Goal: Information Seeking & Learning: Understand process/instructions

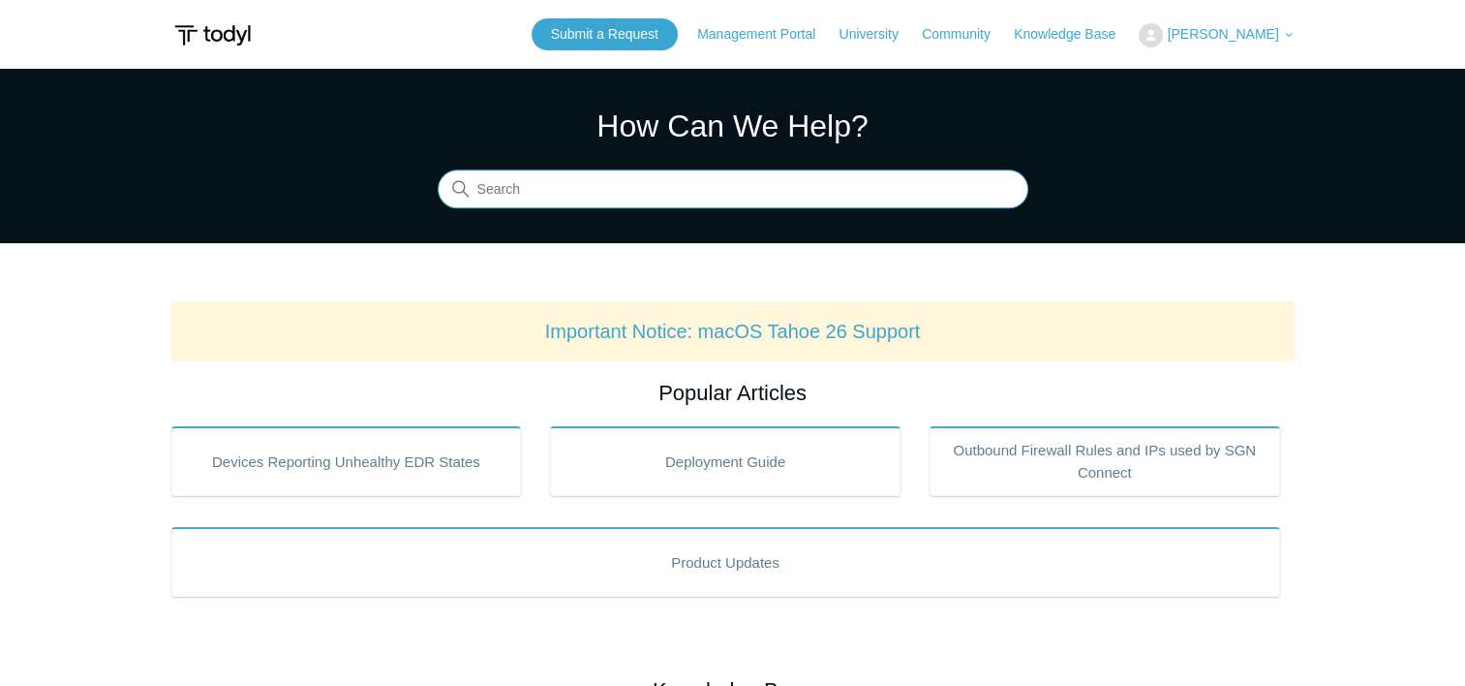
click at [739, 184] on input "Search" at bounding box center [733, 189] width 591 height 39
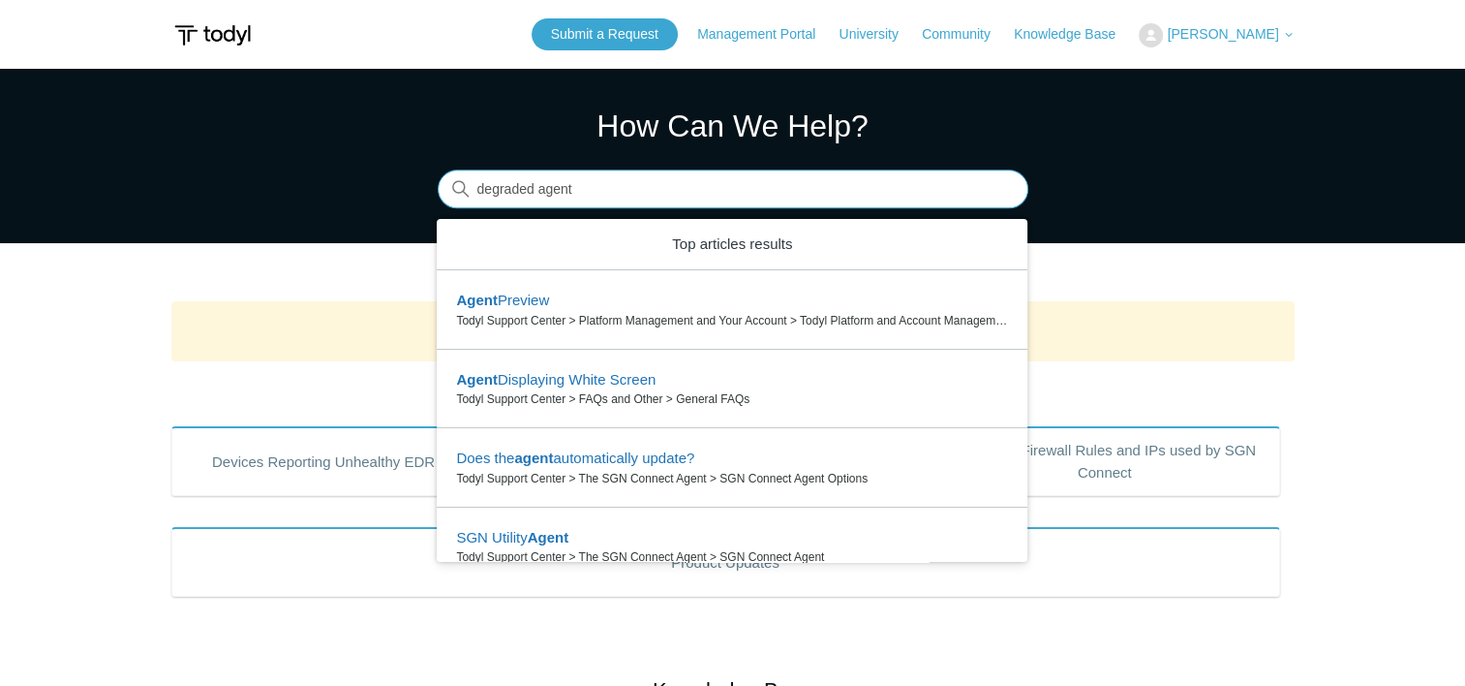
type input "degraded agent"
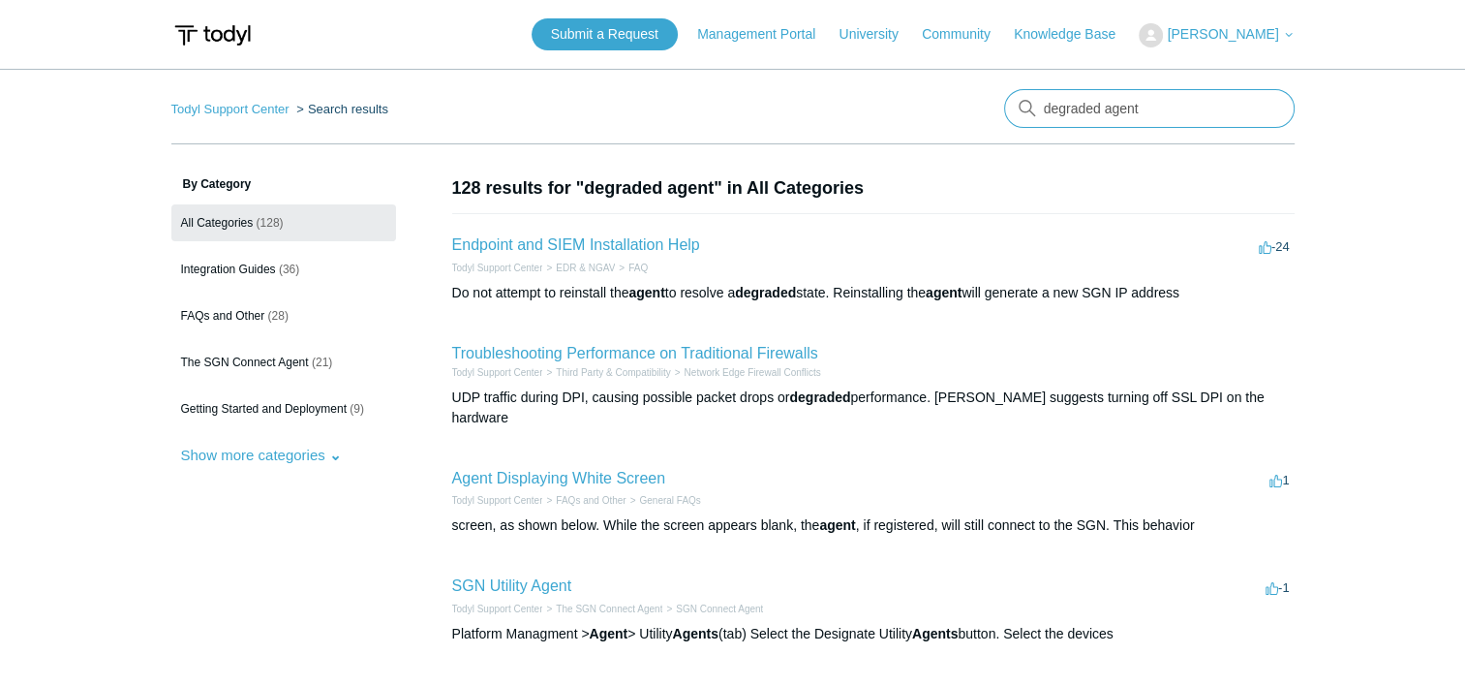
drag, startPoint x: 1135, startPoint y: 108, endPoint x: 872, endPoint y: 113, distance: 263.5
click at [872, 119] on nav "Todyl Support Center Search results degraded agent" at bounding box center [732, 116] width 1123 height 55
type input "t"
type input "unhealthy"
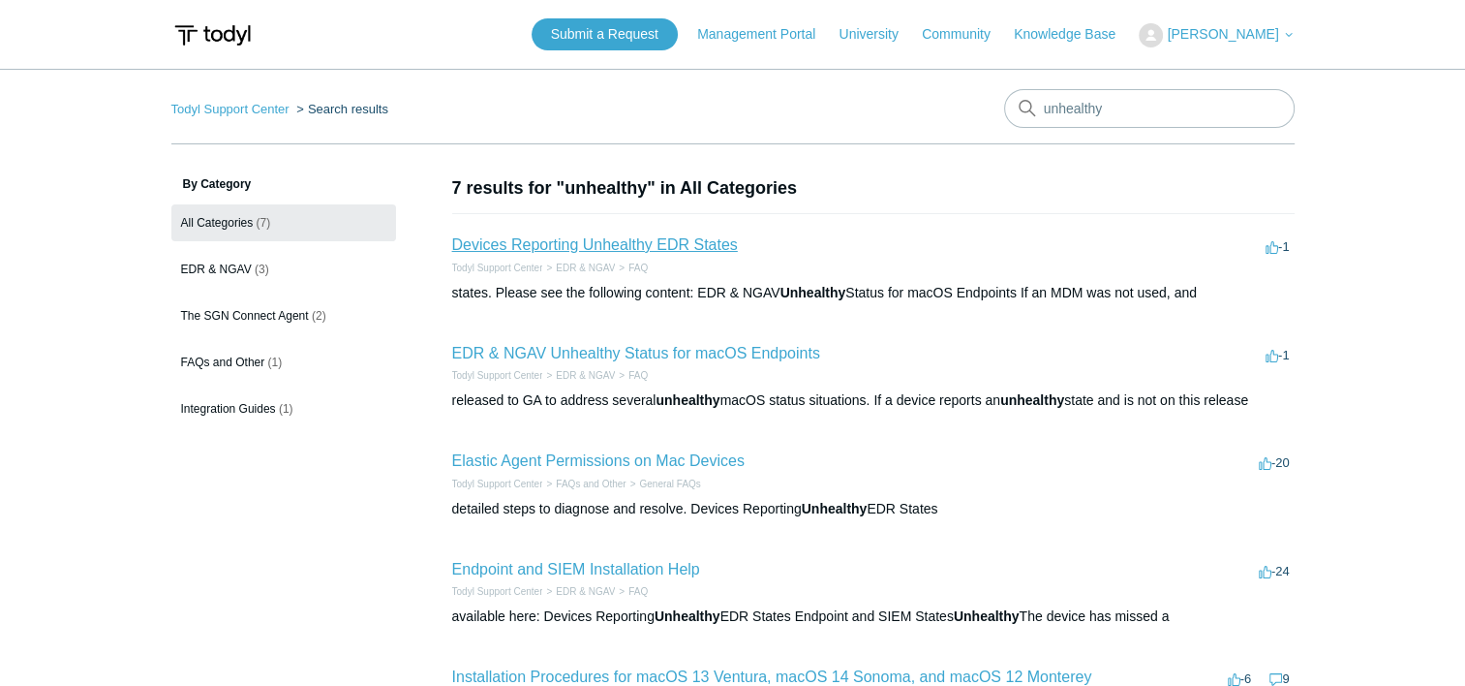
click at [596, 251] on link "Devices Reporting Unhealthy EDR States" at bounding box center [595, 244] width 286 height 16
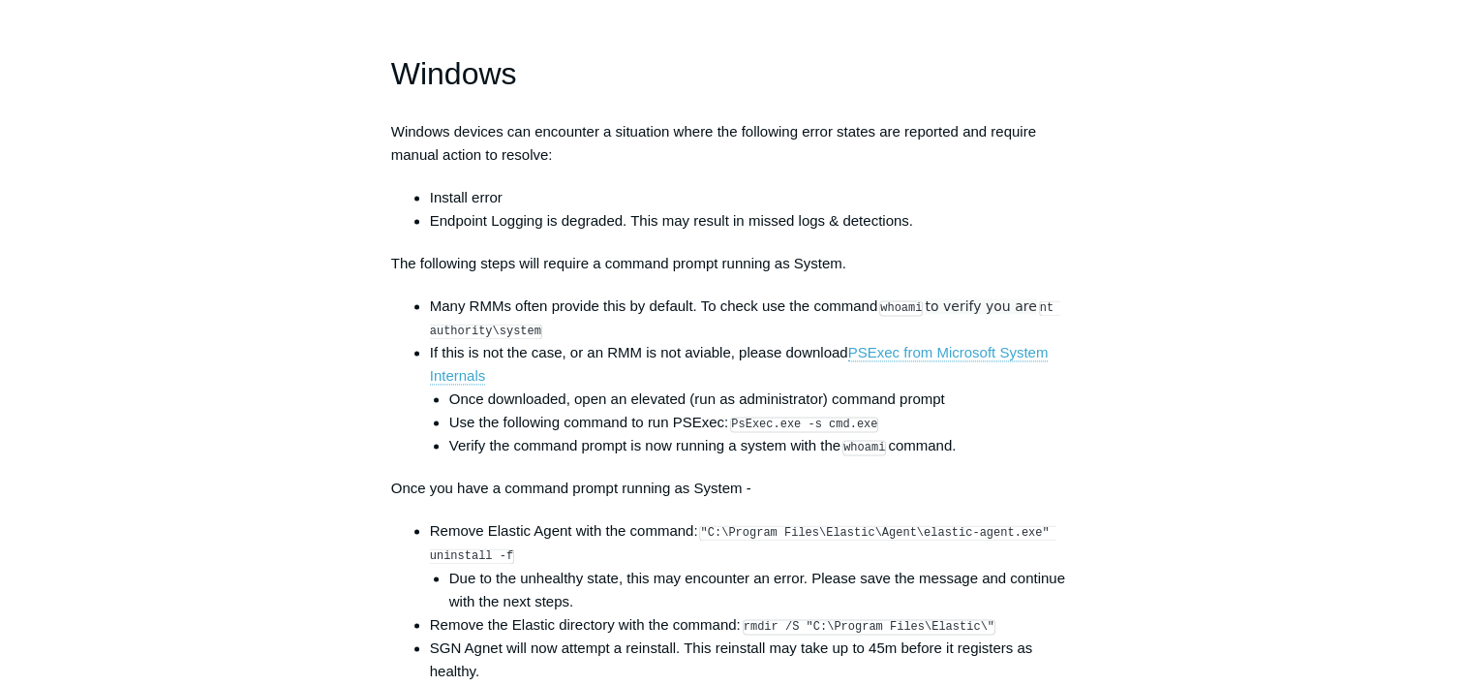
scroll to position [2712, 0]
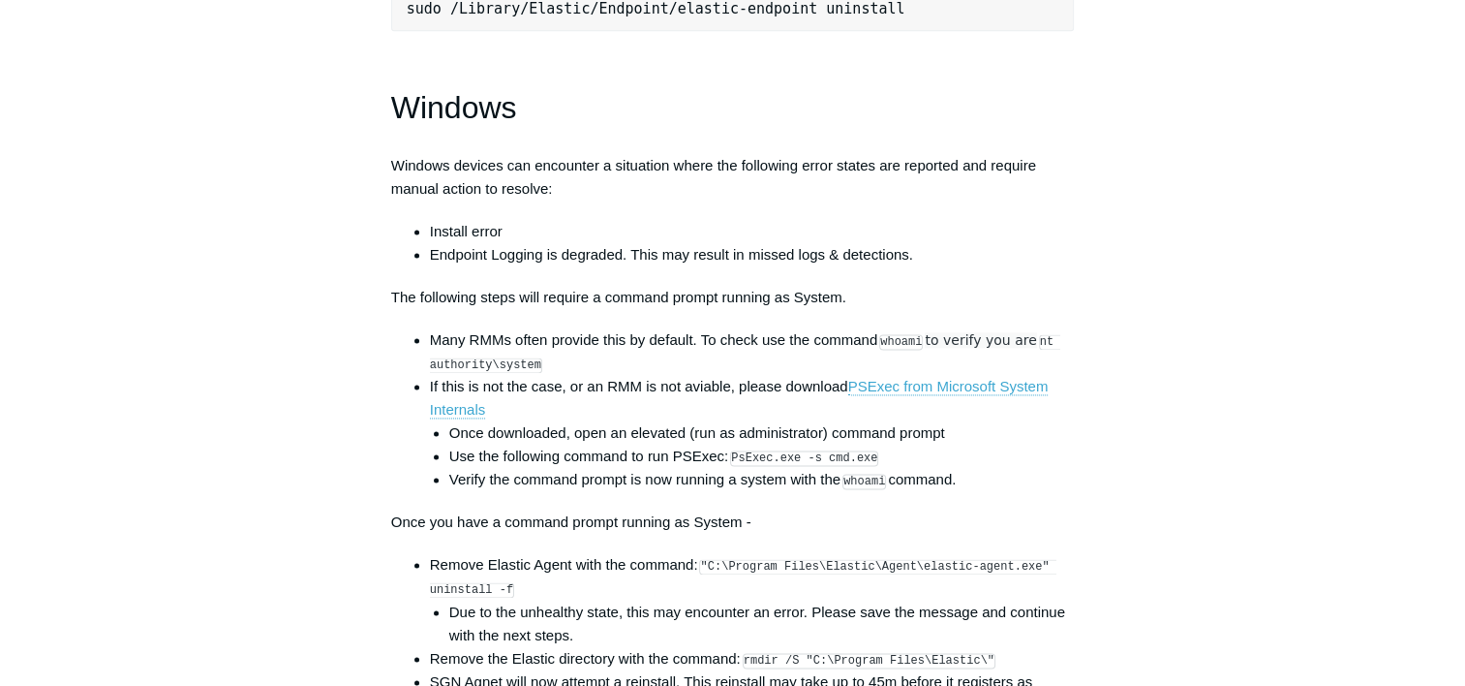
click at [885, 350] on code "whoami" at bounding box center [901, 341] width 44 height 15
drag, startPoint x: 883, startPoint y: 352, endPoint x: 939, endPoint y: 358, distance: 56.6
click at [939, 358] on li "Many RMMs often provide this by default. To check use the command whoami to ver…" at bounding box center [752, 351] width 645 height 46
click at [893, 367] on li "Many RMMs often provide this by default. To check use the command whoami to ver…" at bounding box center [752, 351] width 645 height 46
click at [898, 350] on code "whoami" at bounding box center [901, 341] width 44 height 15
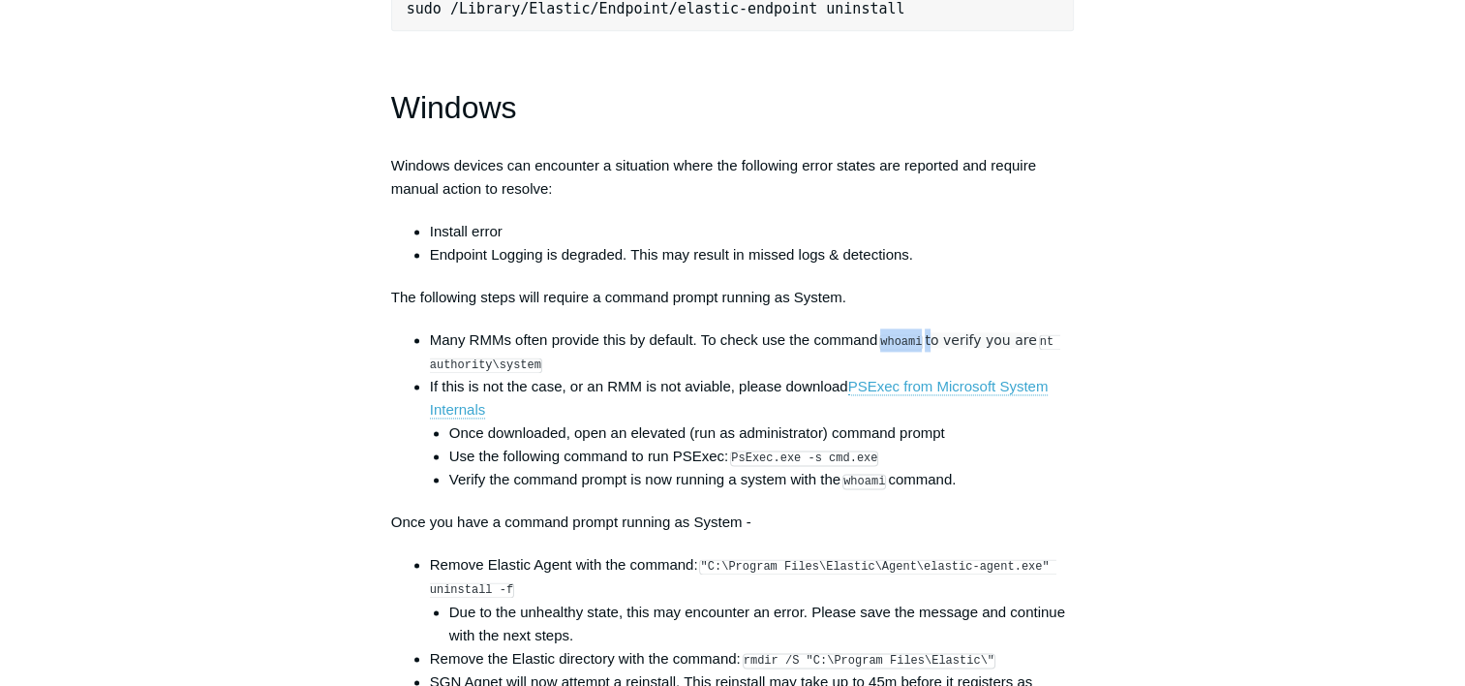
click at [898, 350] on code "whoami" at bounding box center [901, 341] width 44 height 15
click at [921, 350] on code "whoami" at bounding box center [901, 341] width 44 height 15
drag, startPoint x: 921, startPoint y: 351, endPoint x: 880, endPoint y: 345, distance: 41.1
click at [880, 345] on li "Many RMMs often provide this by default. To check use the command whoami to ver…" at bounding box center [752, 351] width 645 height 46
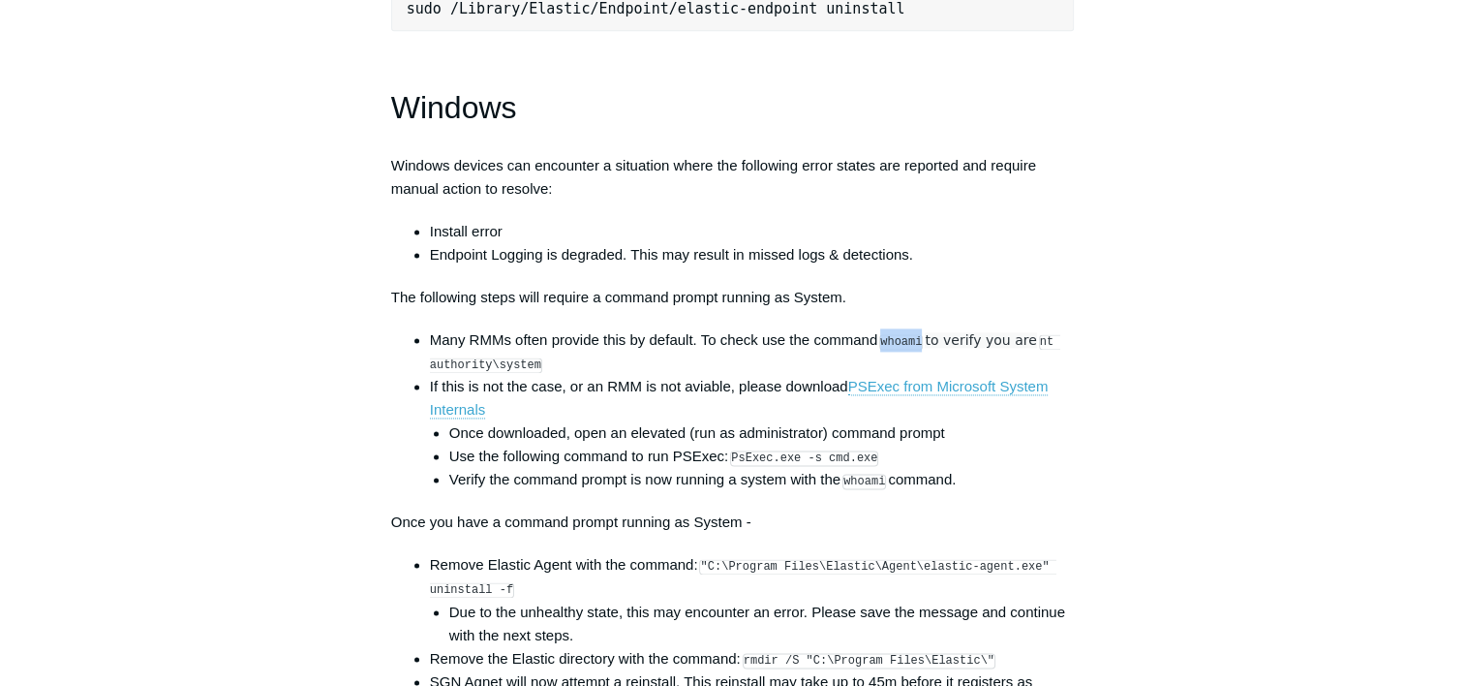
copy code "whoami"
drag, startPoint x: 144, startPoint y: 335, endPoint x: 180, endPoint y: 341, distance: 36.3
drag, startPoint x: 735, startPoint y: 468, endPoint x: 870, endPoint y: 468, distance: 134.6
click at [870, 468] on li "Use the following command to run PSExec: PsExec.exe -s cmd.exe" at bounding box center [762, 456] width 626 height 23
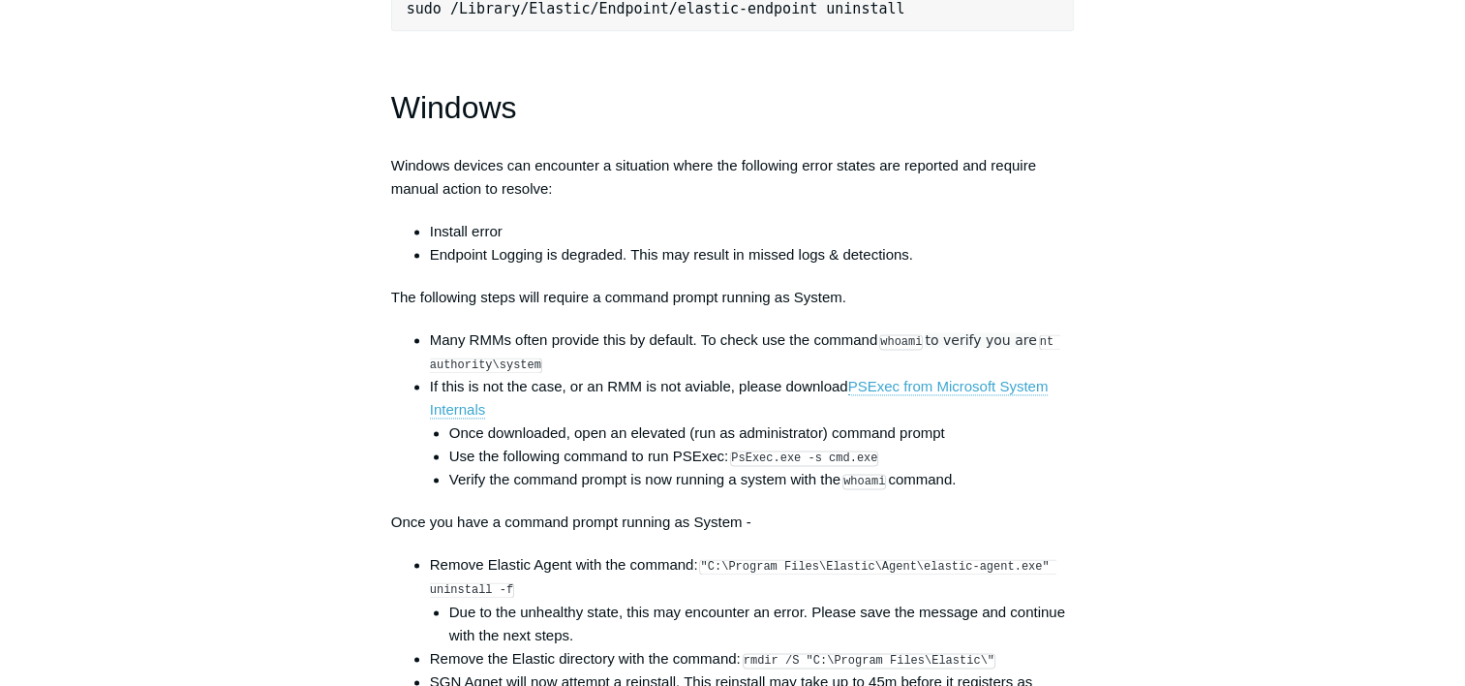
drag, startPoint x: 870, startPoint y: 468, endPoint x: 1095, endPoint y: 487, distance: 226.5
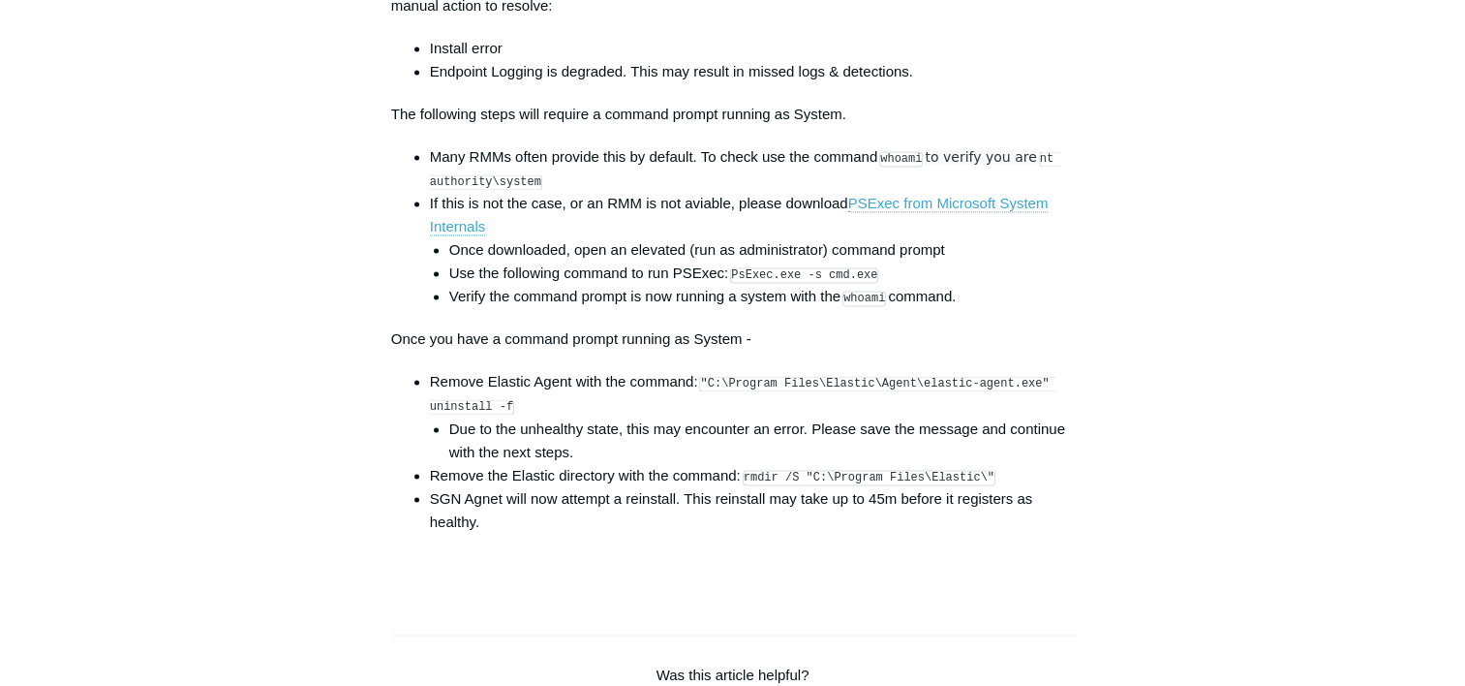
scroll to position [2905, 0]
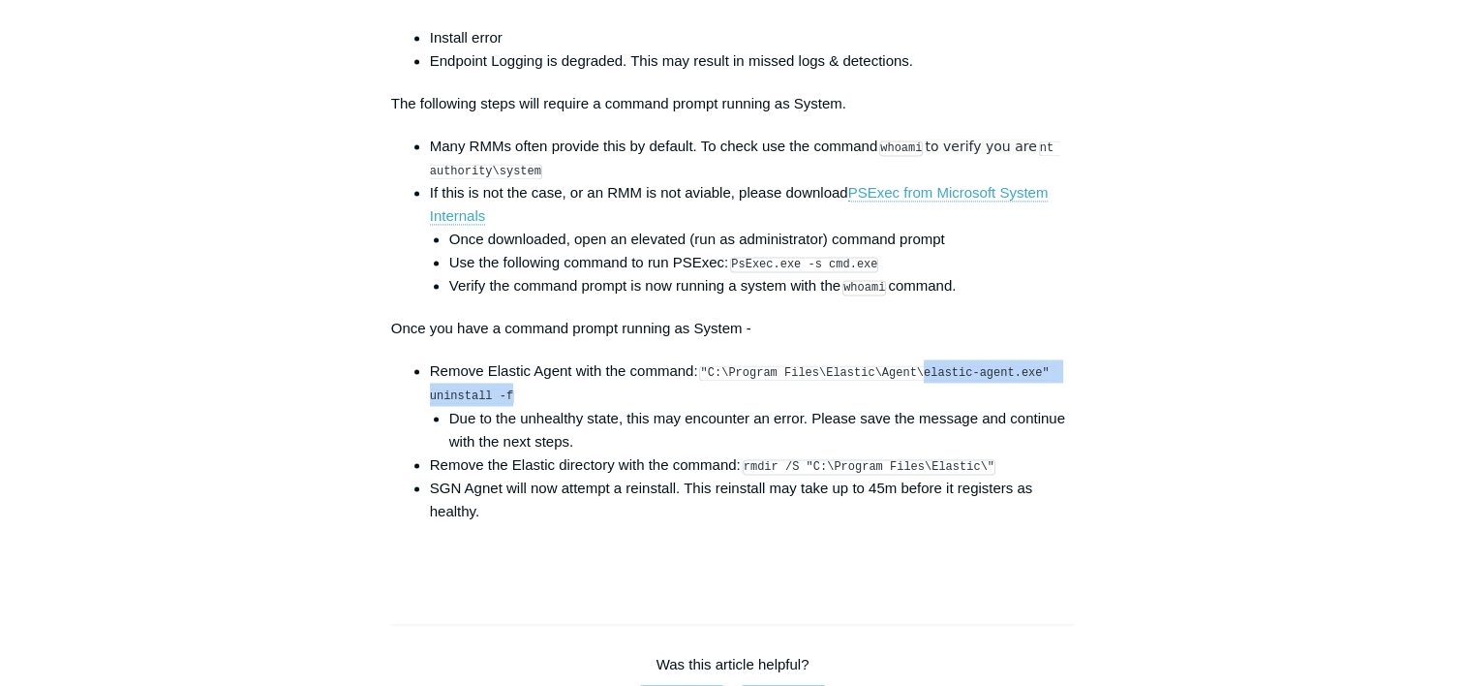
drag, startPoint x: 907, startPoint y: 385, endPoint x: 946, endPoint y: 407, distance: 45.1
click at [946, 407] on li "Remove Elastic Agent with the command: "C:\Program Files\Elastic\Agent\elastic-…" at bounding box center [752, 405] width 645 height 93
copy code "elastic-agent.exe" uninstall -f"
drag, startPoint x: 301, startPoint y: 470, endPoint x: 316, endPoint y: 469, distance: 14.6
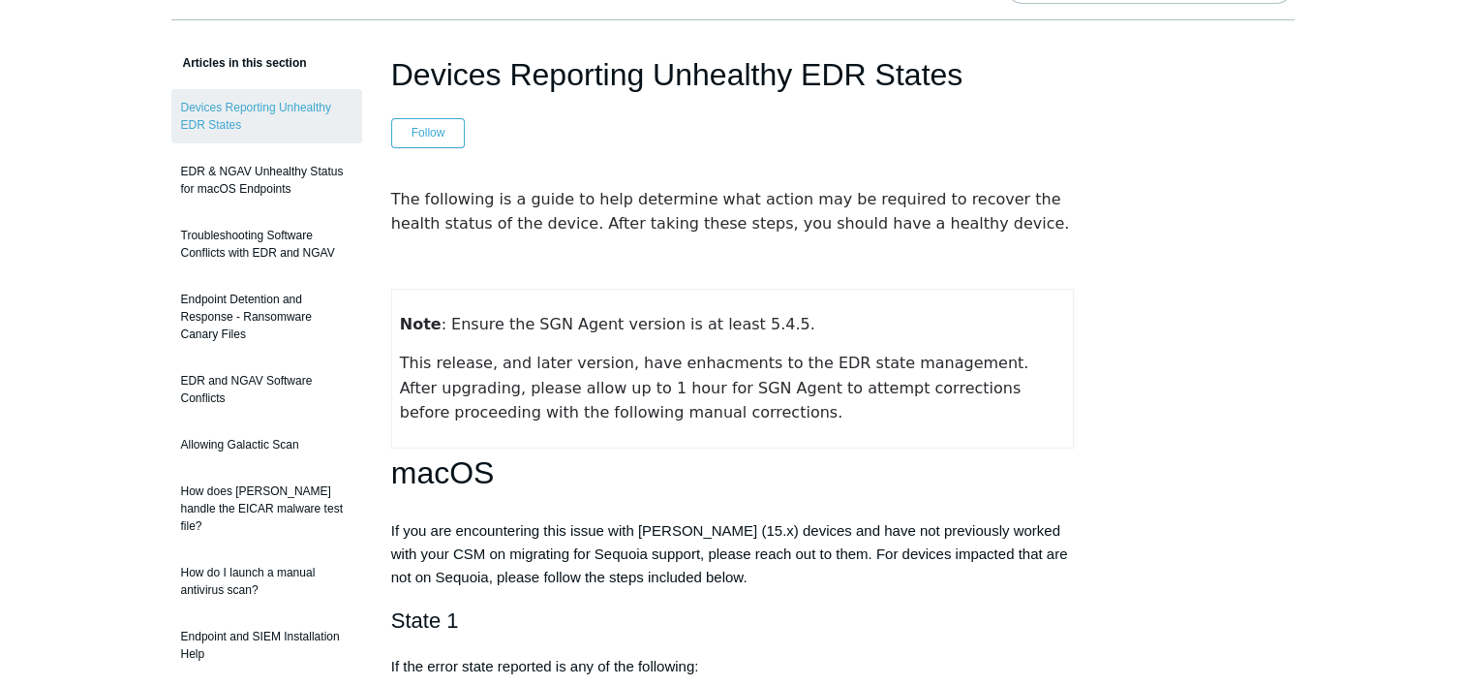
scroll to position [0, 0]
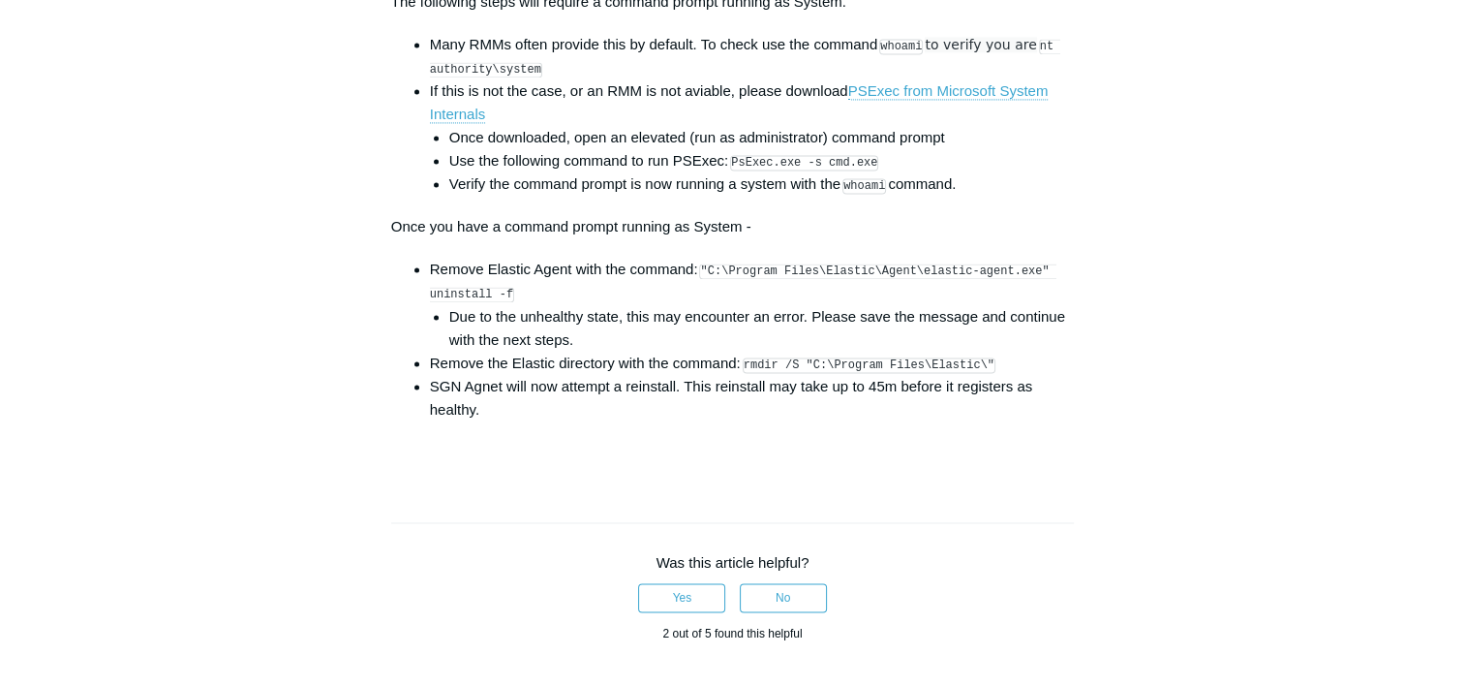
scroll to position [2905, 0]
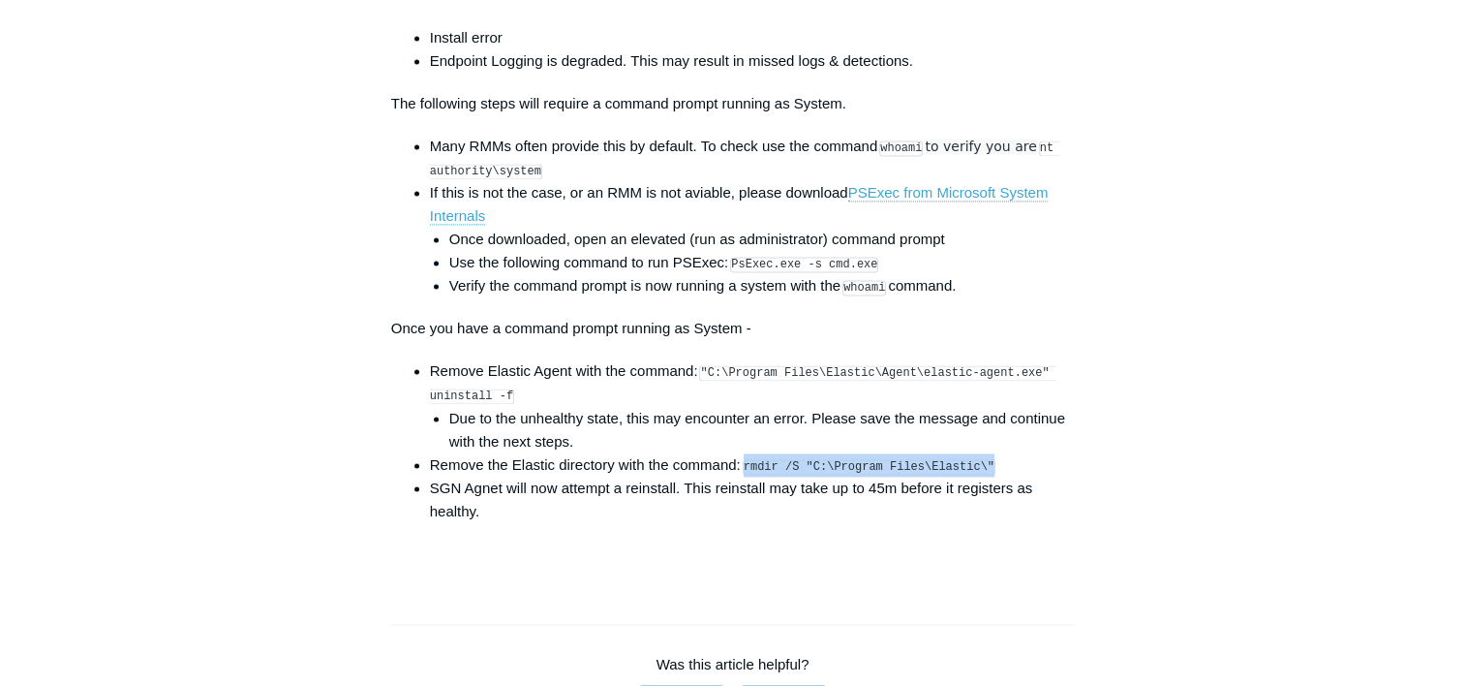
drag, startPoint x: 748, startPoint y: 479, endPoint x: 980, endPoint y: 485, distance: 232.5
click at [980, 476] on li "Remove the Elastic directory with the command: rmdir /S "C:\Program Files\Elast…" at bounding box center [752, 464] width 645 height 23
click at [854, 475] on code "rmdir /S "C:\Program Files\Elastic\"" at bounding box center [869, 466] width 253 height 15
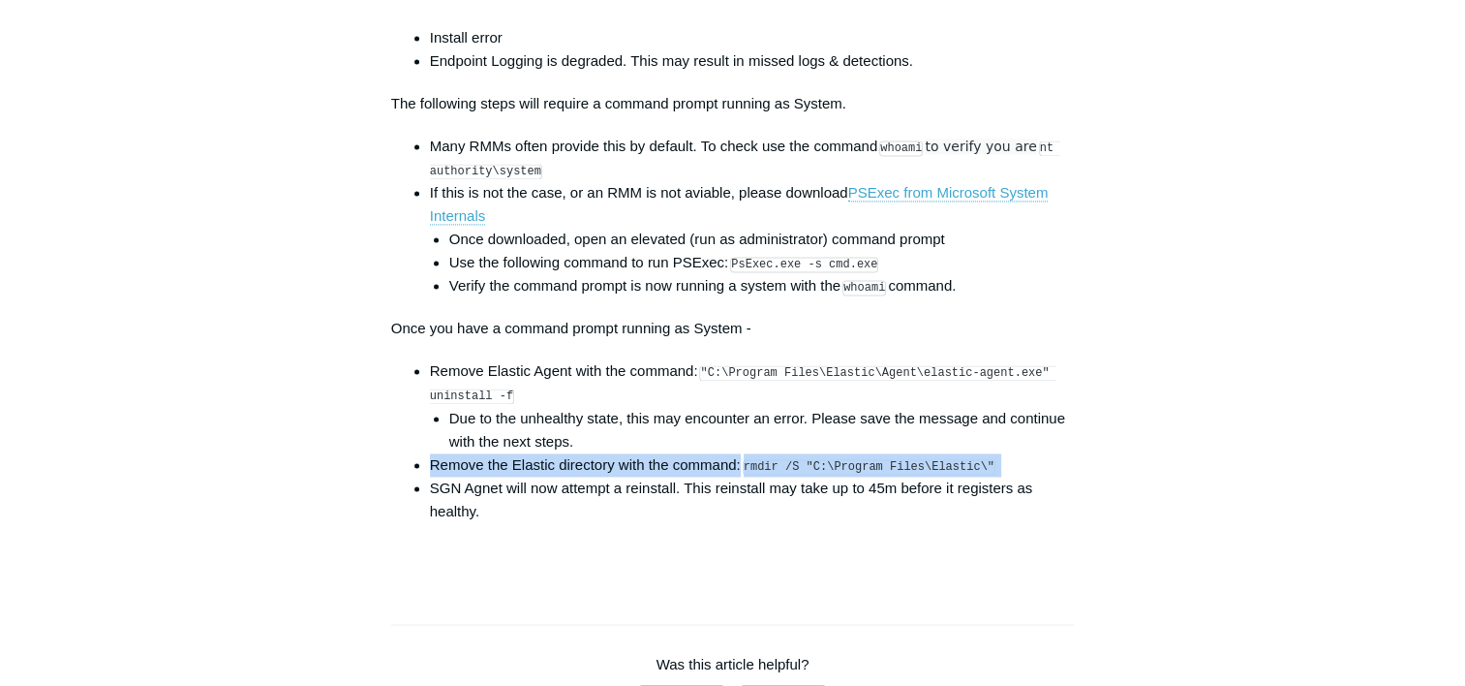
click at [854, 475] on code "rmdir /S "C:\Program Files\Elastic\"" at bounding box center [869, 466] width 253 height 15
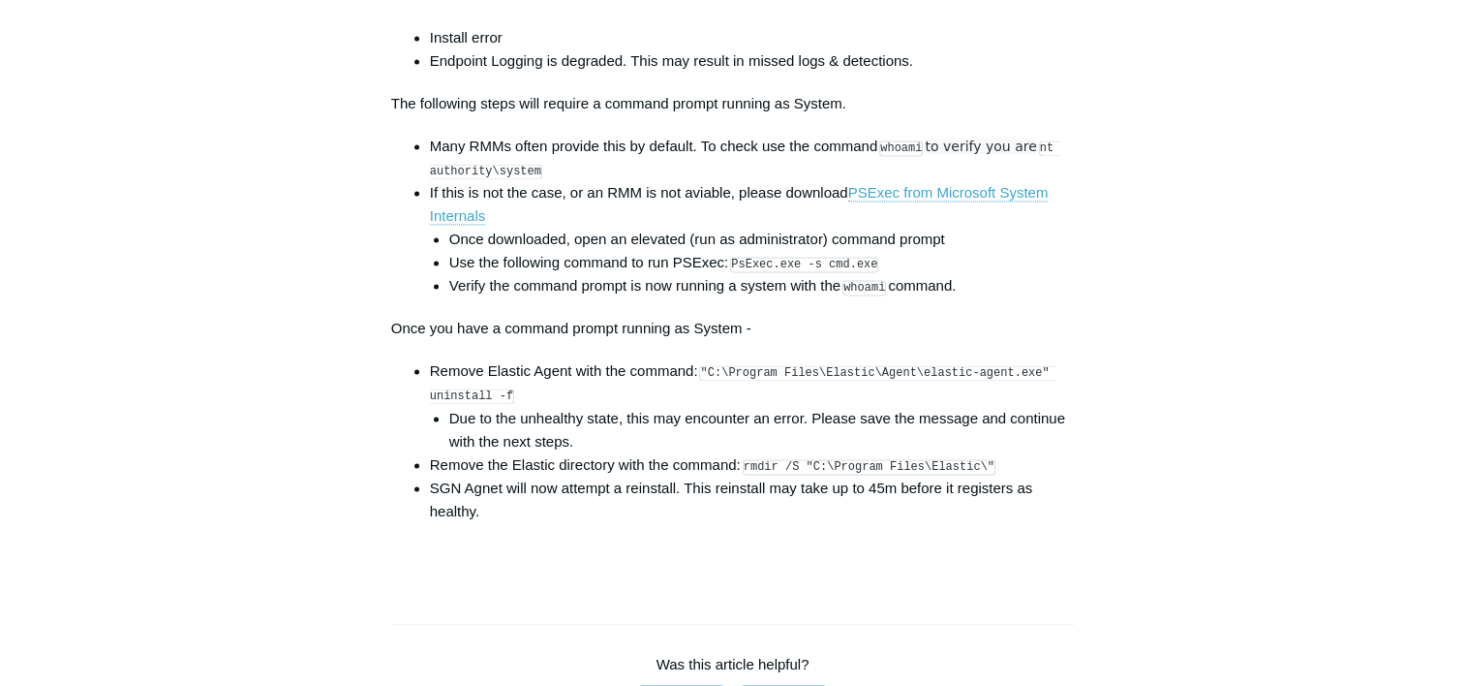
drag, startPoint x: 854, startPoint y: 478, endPoint x: 876, endPoint y: 524, distance: 50.7
click at [907, 506] on li "SGN Agnet will now attempt a reinstall. This reinstall may take up to 45m befor…" at bounding box center [752, 499] width 645 height 46
drag, startPoint x: 748, startPoint y: 478, endPoint x: 1018, endPoint y: 476, distance: 270.2
click at [1018, 476] on li "Remove the Elastic directory with the command: rmdir /S "C:\Program Files\Elast…" at bounding box center [752, 464] width 645 height 23
copy code "rmdir /S "C:\Program Files\Elastic\""
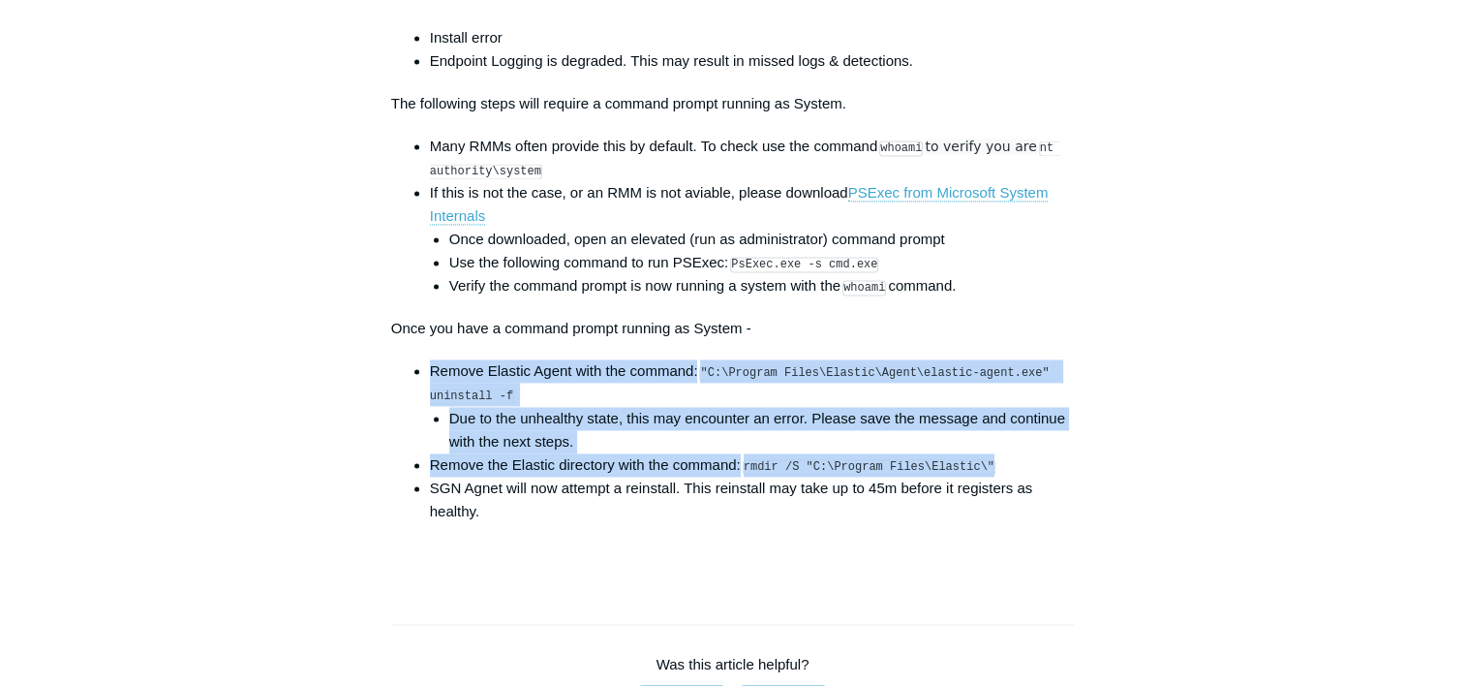
drag, startPoint x: 926, startPoint y: 476, endPoint x: 543, endPoint y: 367, distance: 397.6
copy ul "Remove Elastic Agent with the command: "C:\Program Files\Elastic\Agent\elastic-…"
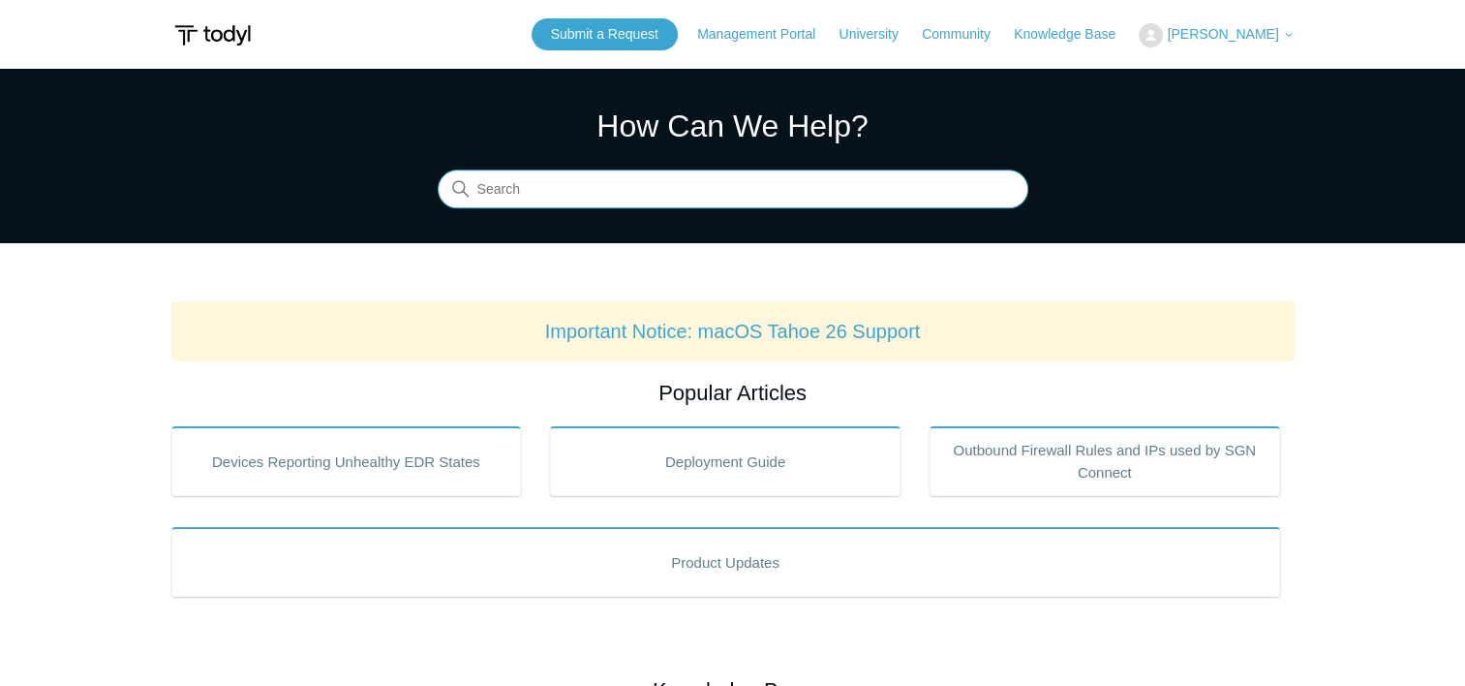
click at [591, 185] on input "Search" at bounding box center [733, 189] width 591 height 39
type input "[PERSON_NAME] large txt log files"
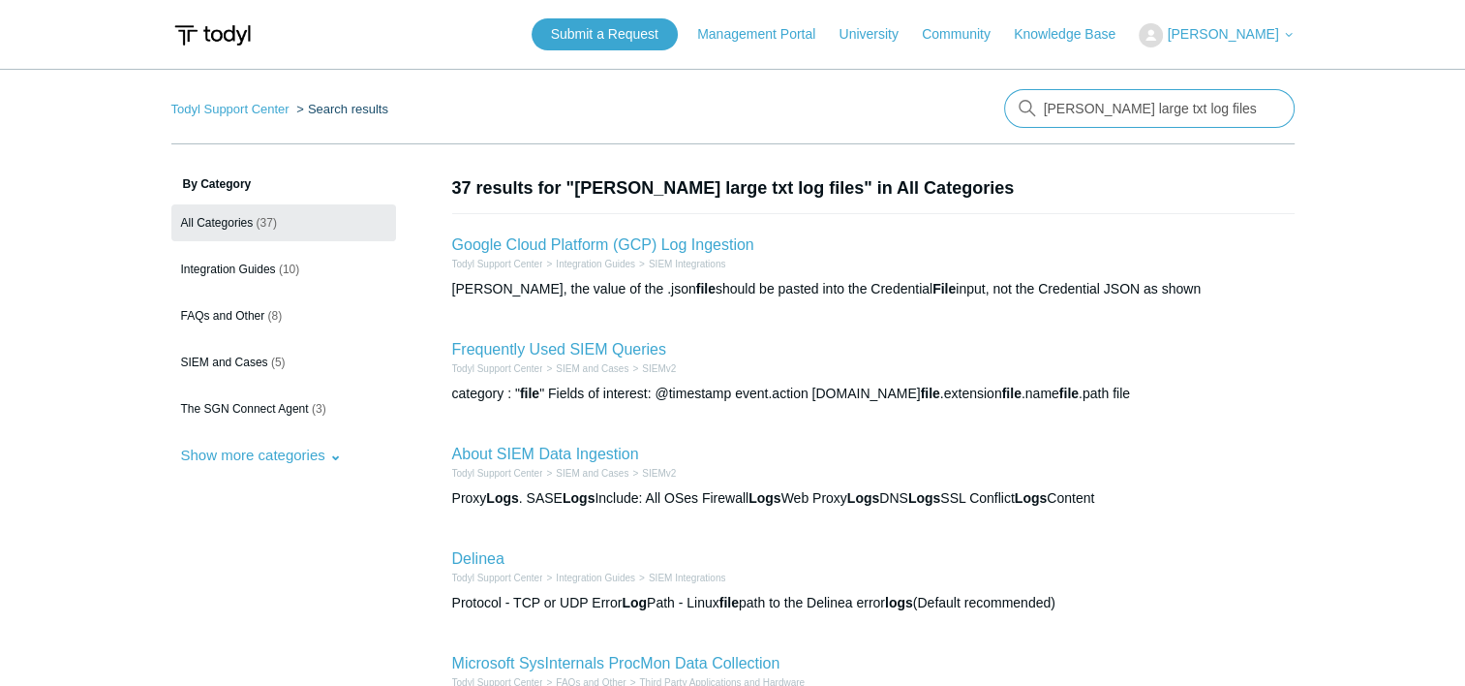
drag, startPoint x: 1194, startPoint y: 104, endPoint x: 953, endPoint y: 124, distance: 242.0
click at [953, 124] on nav "Todyl Support Center Search results There are no matching results in this help …" at bounding box center [732, 116] width 1123 height 55
type input "larg log files in SGN"
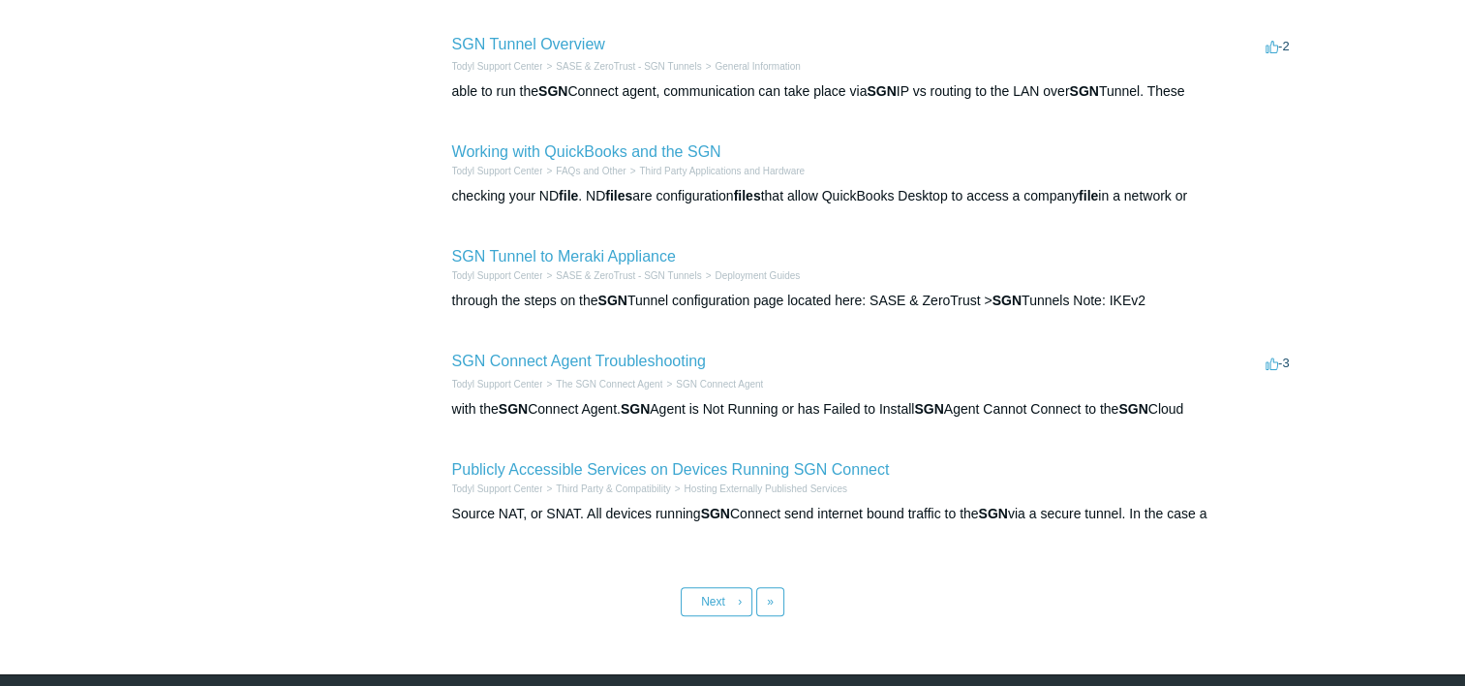
scroll to position [775, 0]
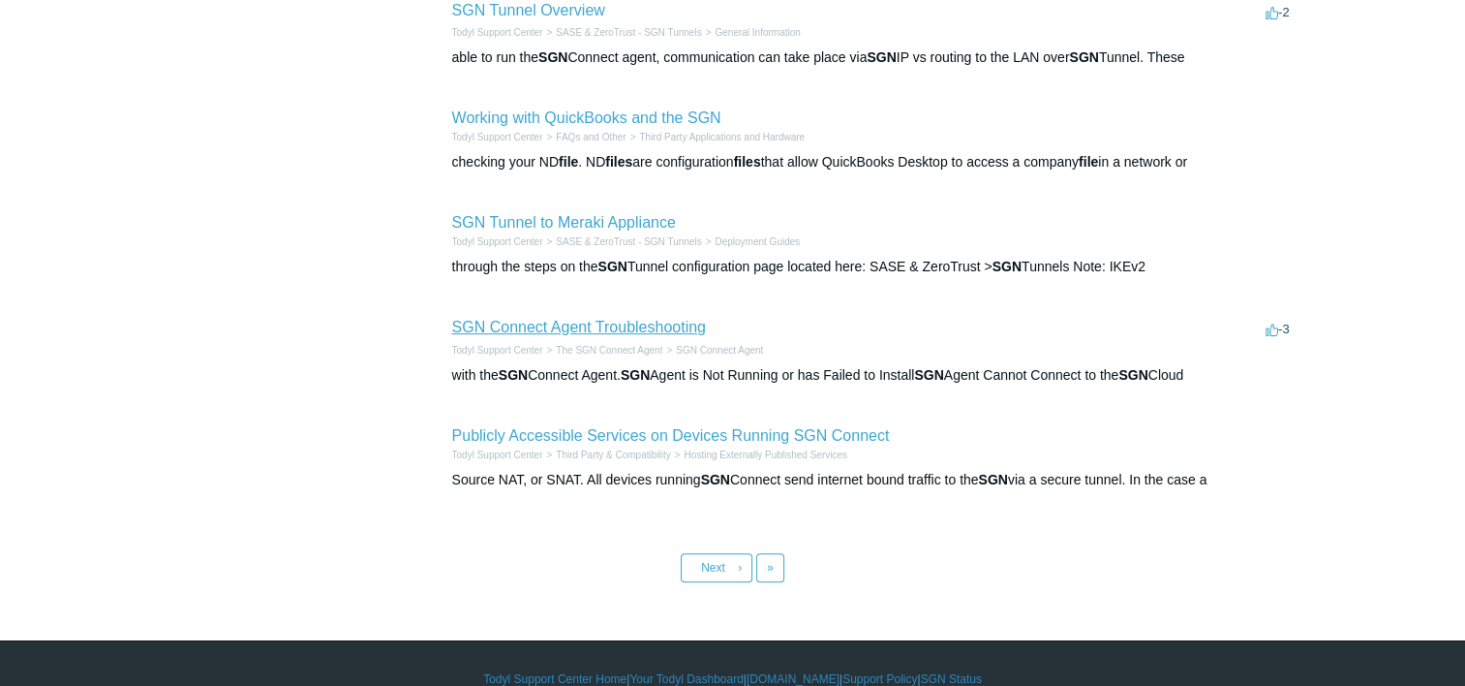
click at [639, 323] on link "SGN Connect Agent Troubleshooting" at bounding box center [579, 327] width 254 height 16
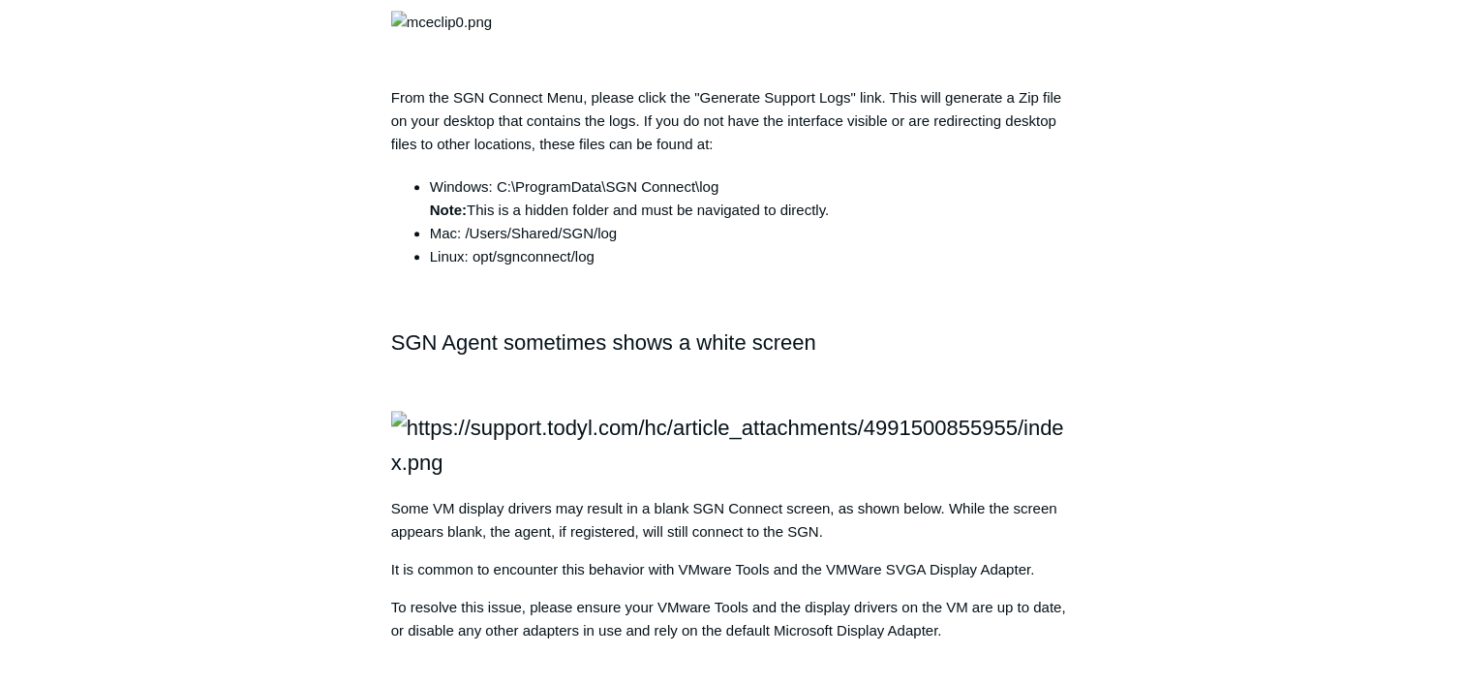
scroll to position [2131, 0]
